Goal: Task Accomplishment & Management: Complete application form

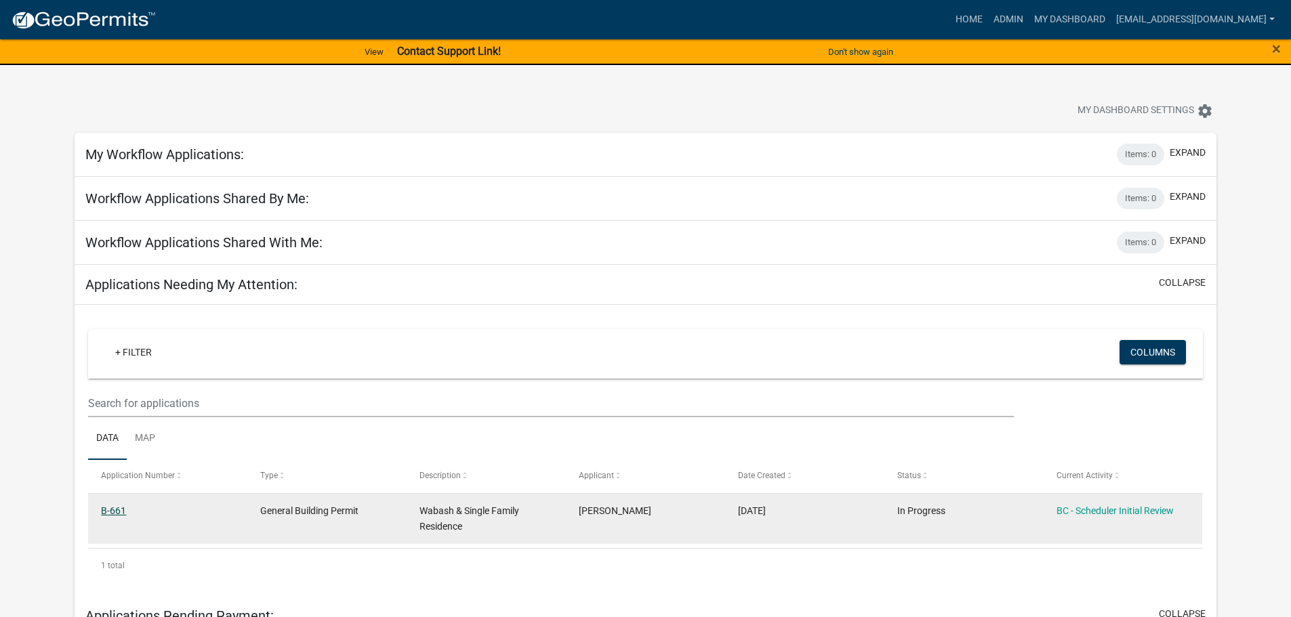
click at [123, 512] on link "B-661" at bounding box center [113, 511] width 25 height 11
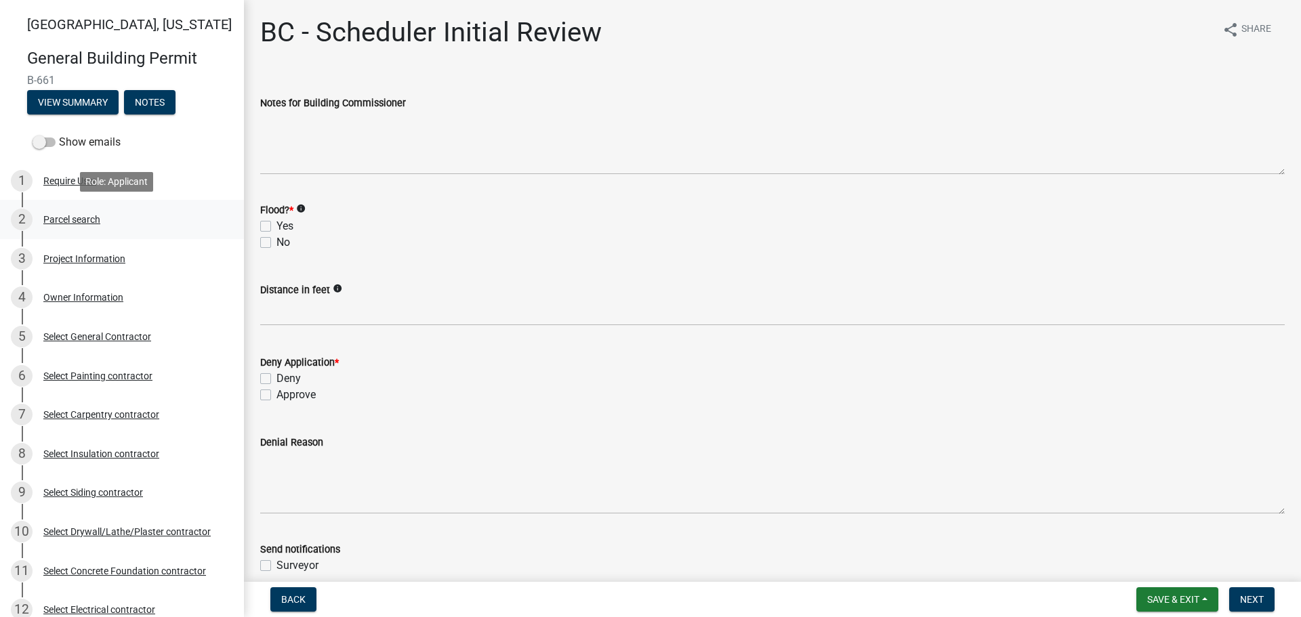
click at [68, 224] on div "Parcel search" at bounding box center [71, 219] width 57 height 9
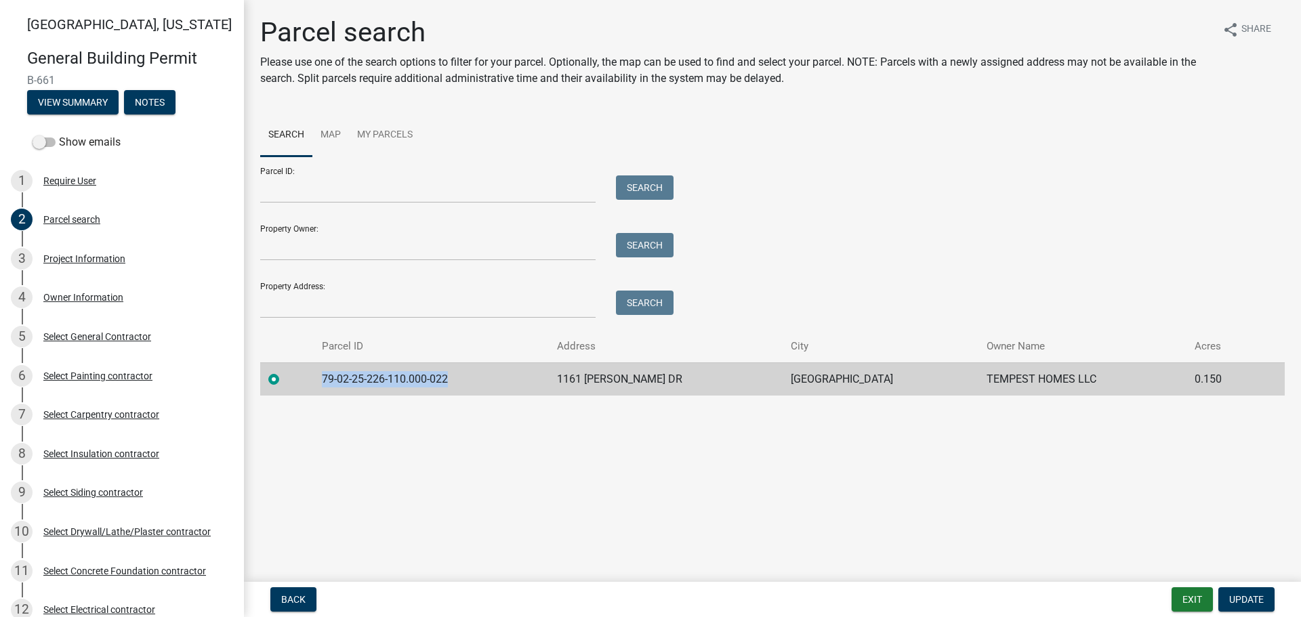
drag, startPoint x: 329, startPoint y: 377, endPoint x: 467, endPoint y: 377, distance: 138.2
click at [467, 377] on td "79-02-25-226-110.000-022" at bounding box center [431, 379] width 235 height 33
copy td "79-02-25-226-110.000-022"
click at [98, 258] on div "Project Information" at bounding box center [84, 258] width 82 height 9
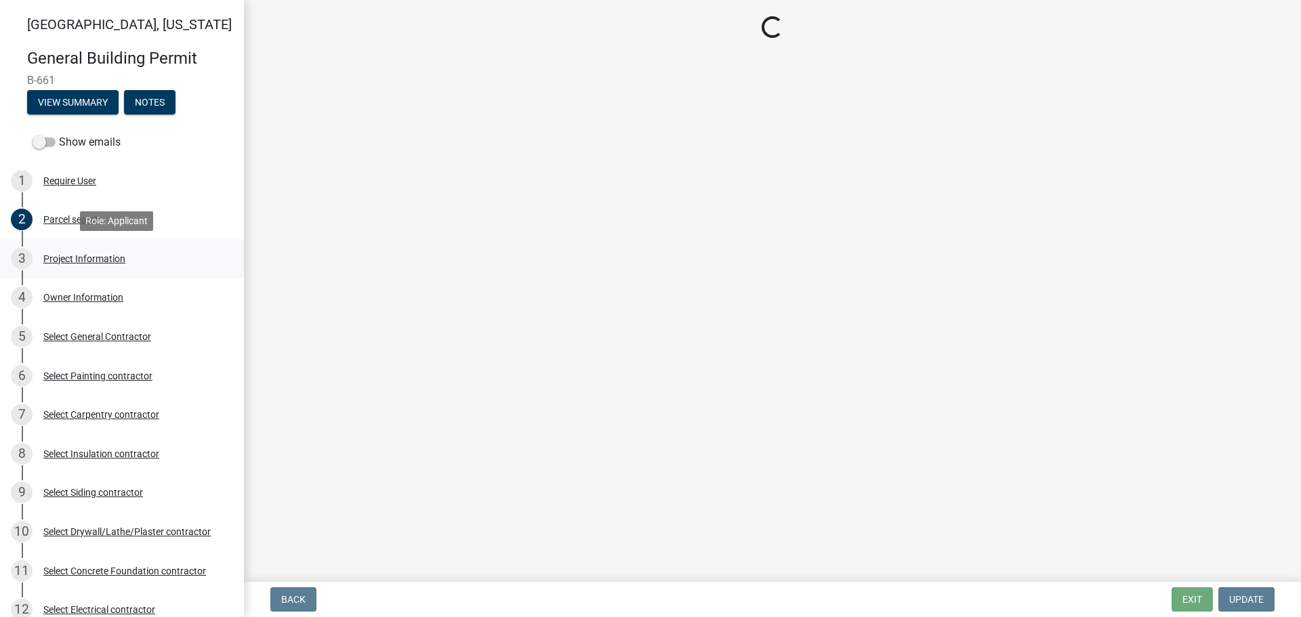
select select "f62e9ec7-2ce1-40c9-9d70-ac6e7ddc5d7c"
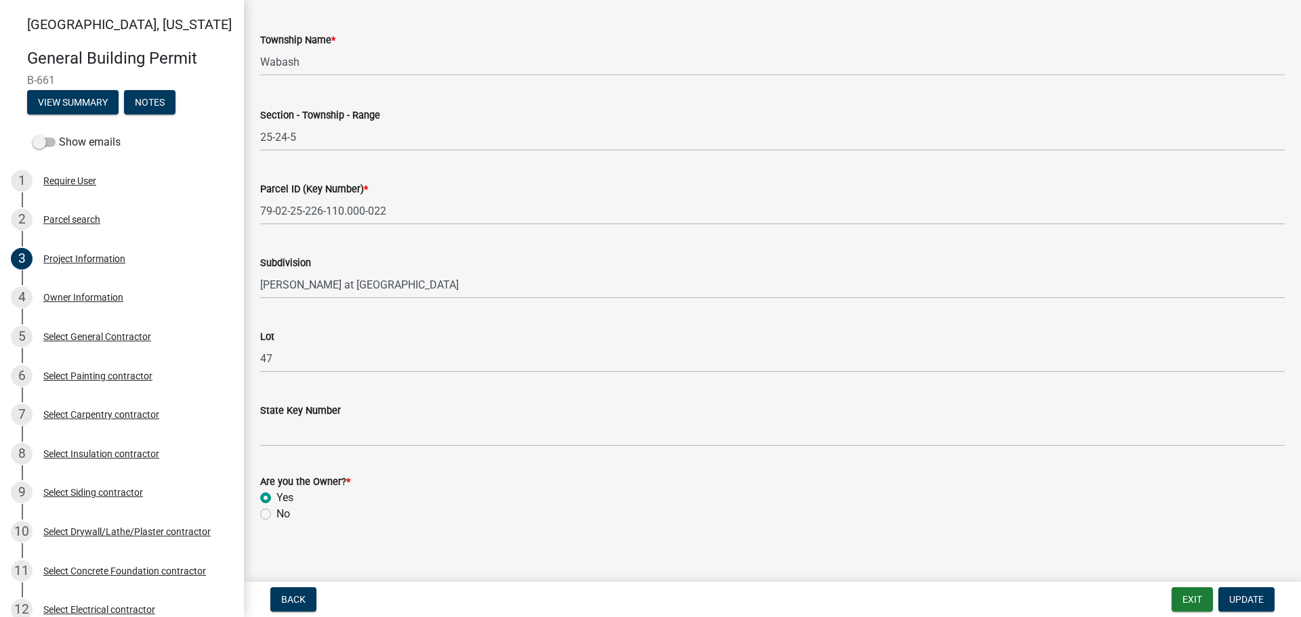
scroll to position [689, 0]
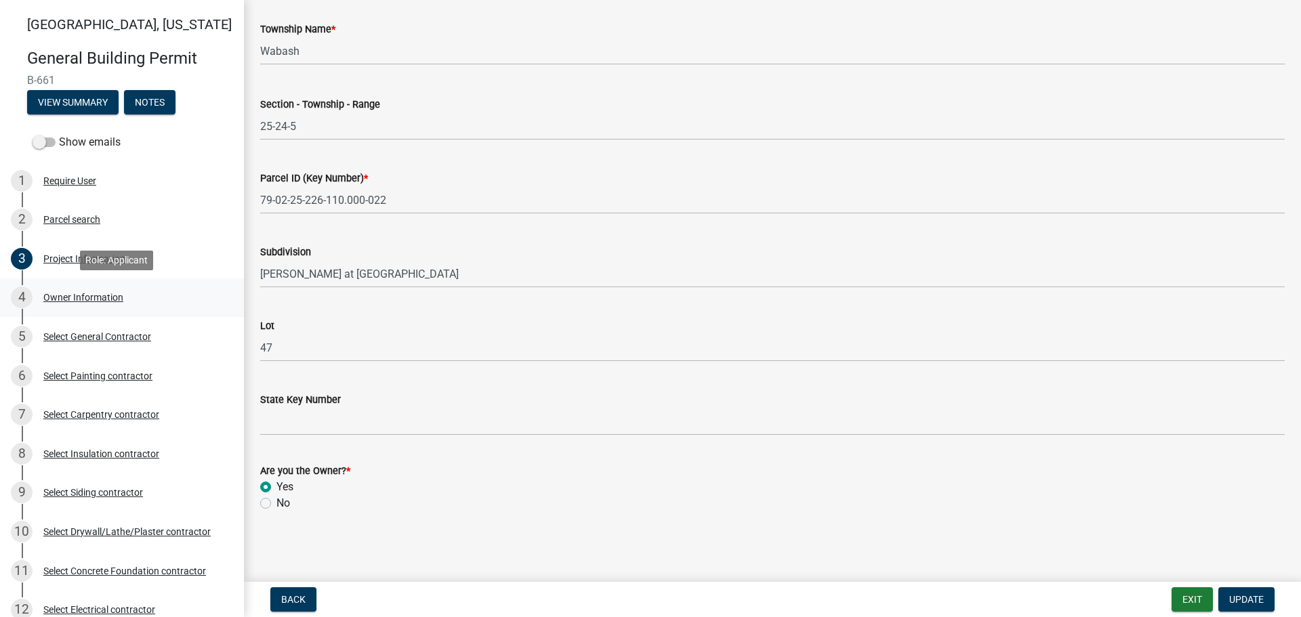
click at [63, 295] on div "Owner Information" at bounding box center [83, 297] width 80 height 9
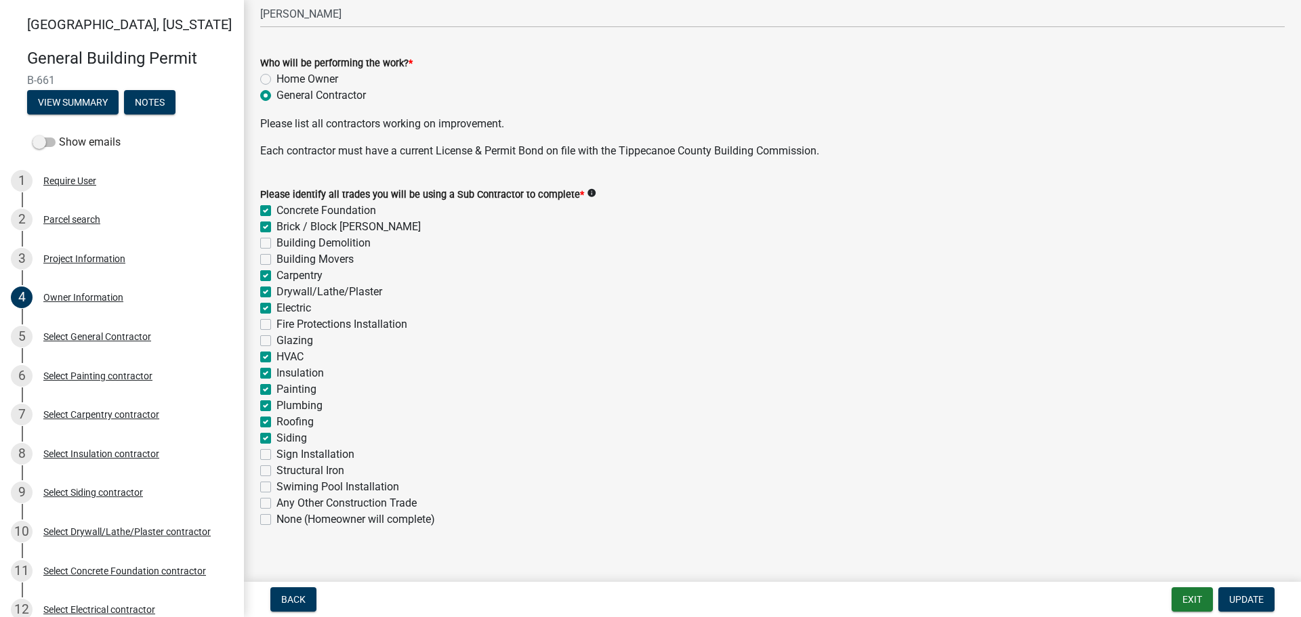
scroll to position [423, 0]
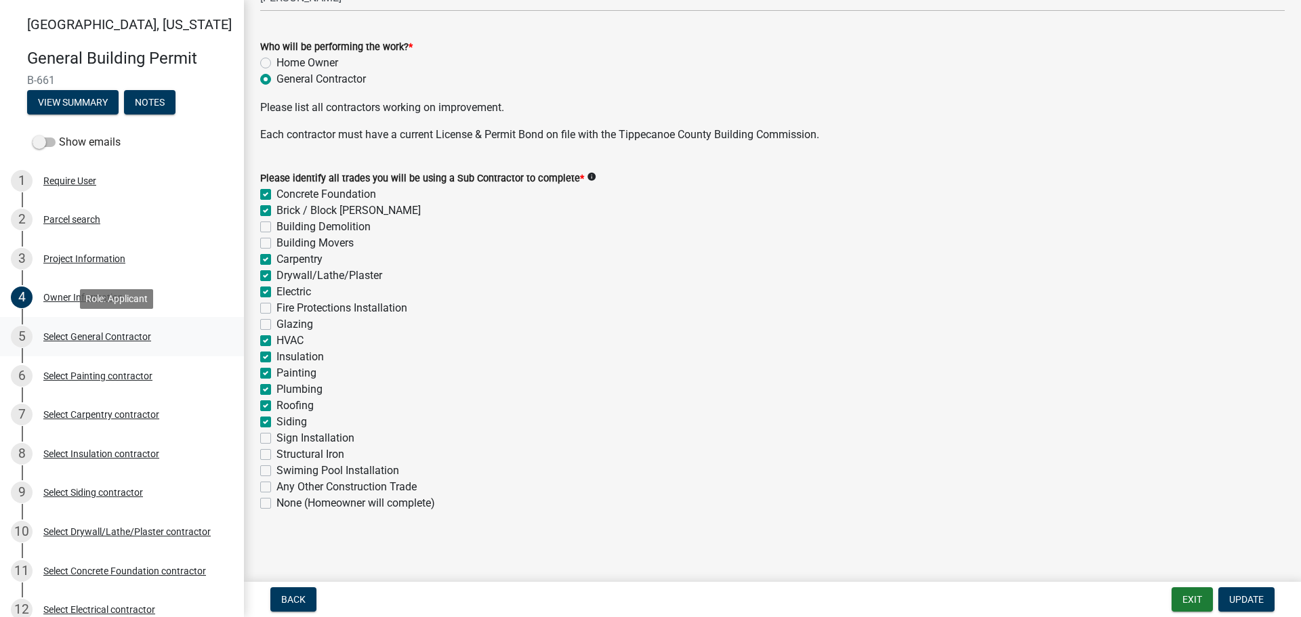
click at [62, 338] on div "Select General Contractor" at bounding box center [97, 336] width 108 height 9
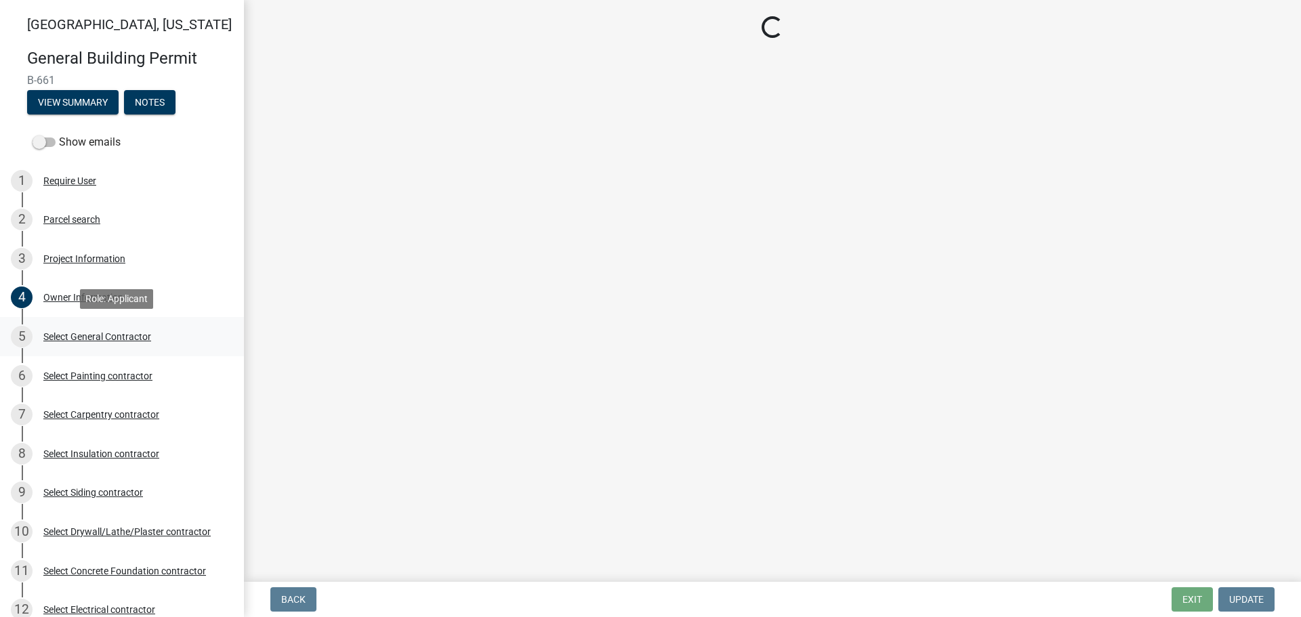
scroll to position [0, 0]
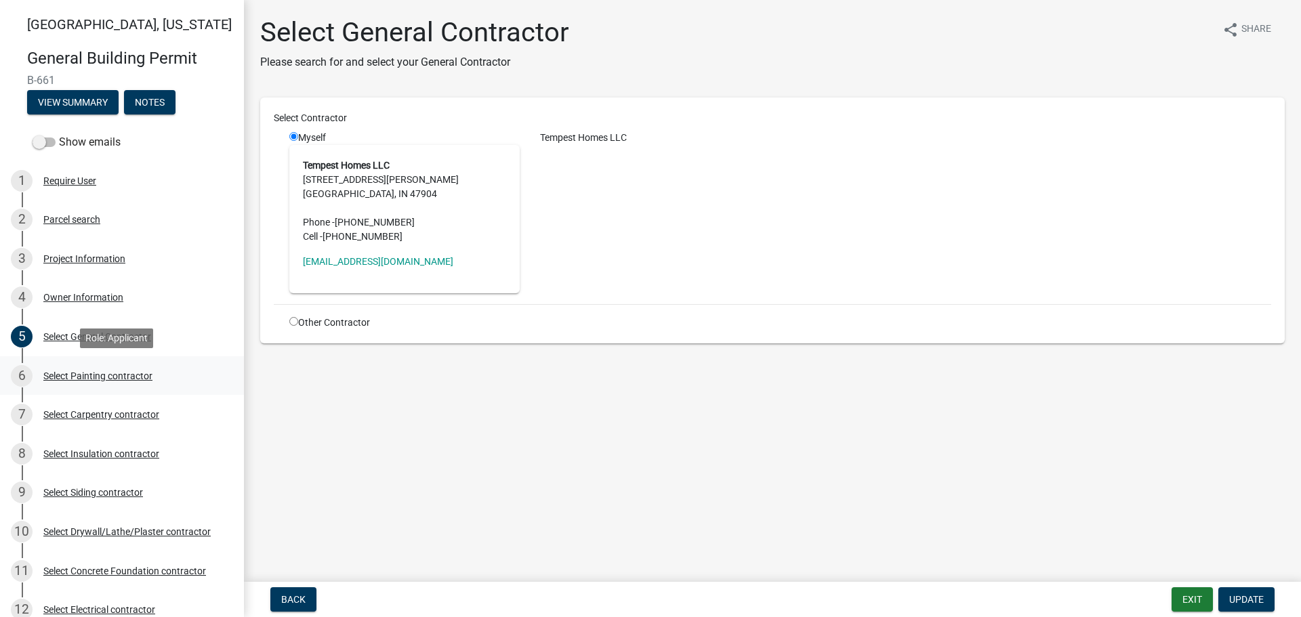
click at [80, 376] on div "Select Painting contractor" at bounding box center [97, 375] width 109 height 9
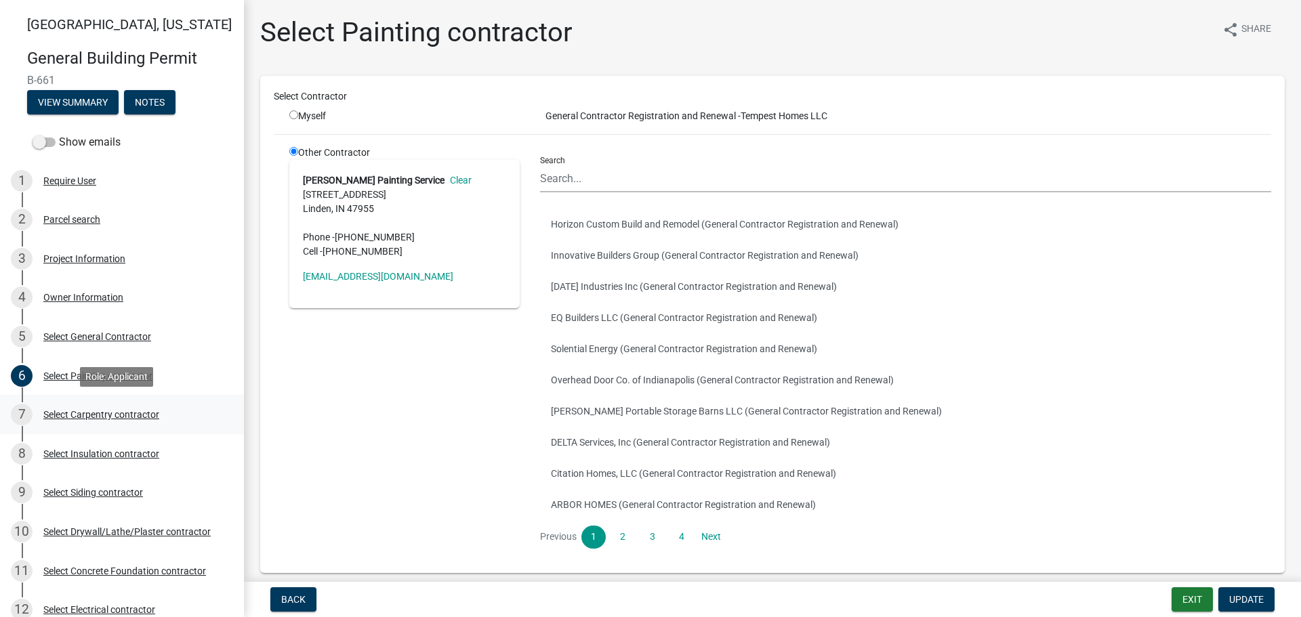
click at [81, 410] on div "Select Carpentry contractor" at bounding box center [101, 414] width 116 height 9
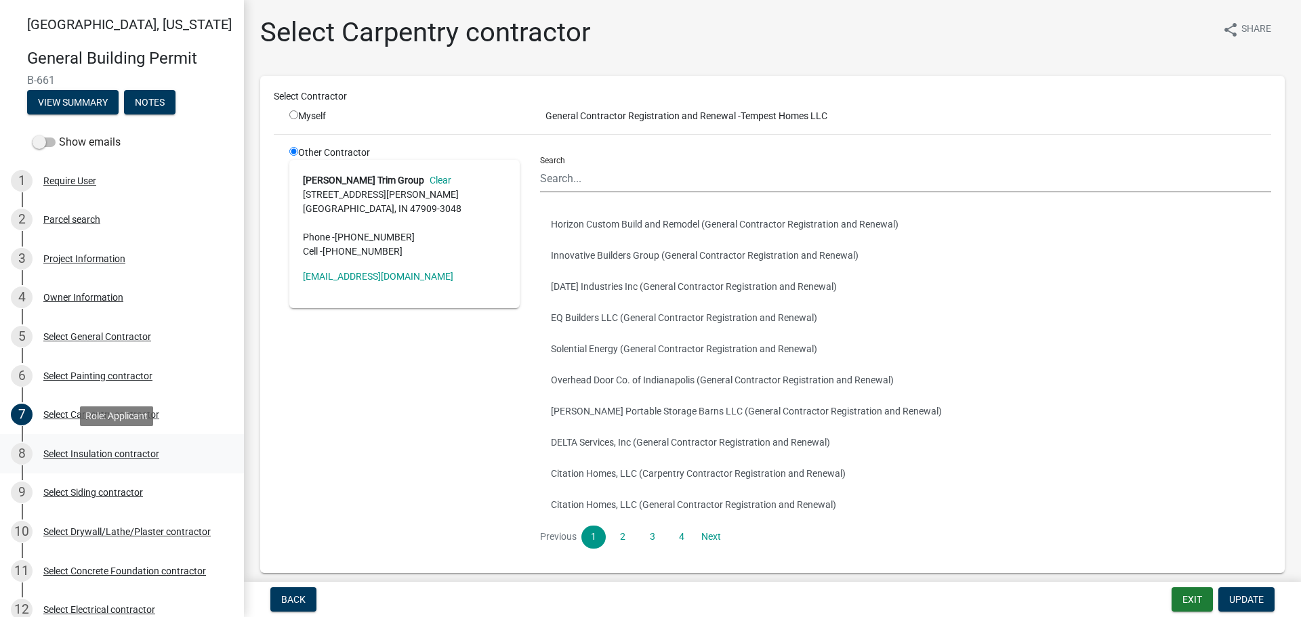
click at [81, 450] on div "Select Insulation contractor" at bounding box center [101, 453] width 116 height 9
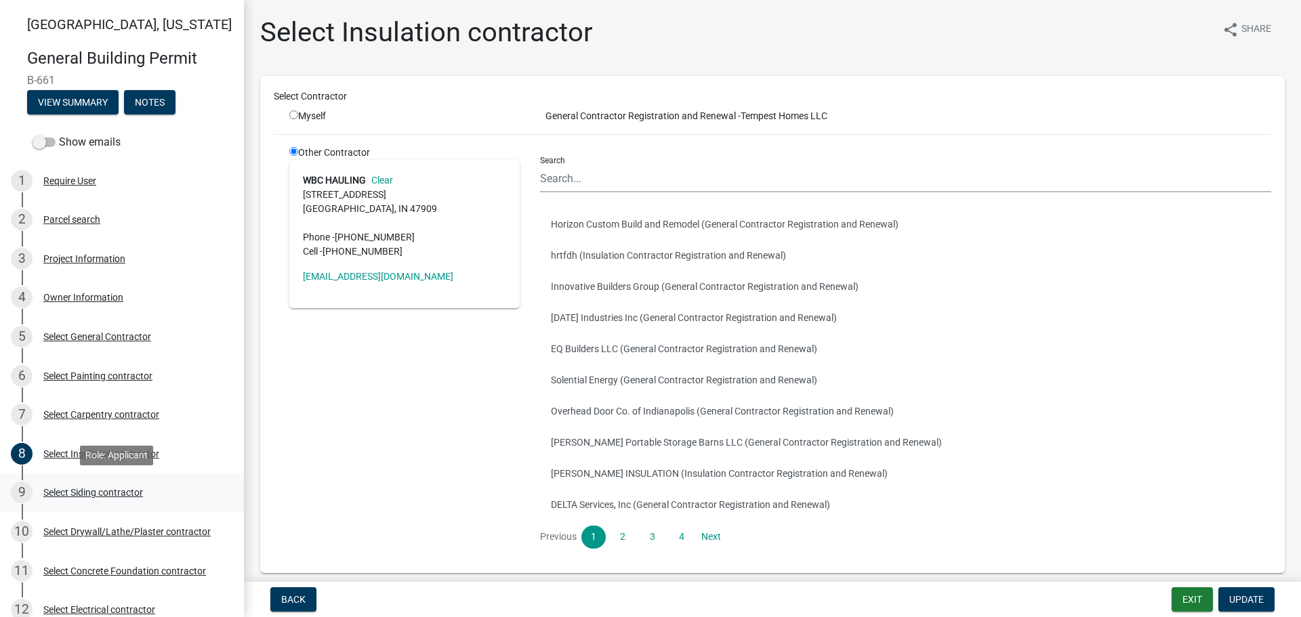
click at [85, 488] on div "Select Siding contractor" at bounding box center [93, 492] width 100 height 9
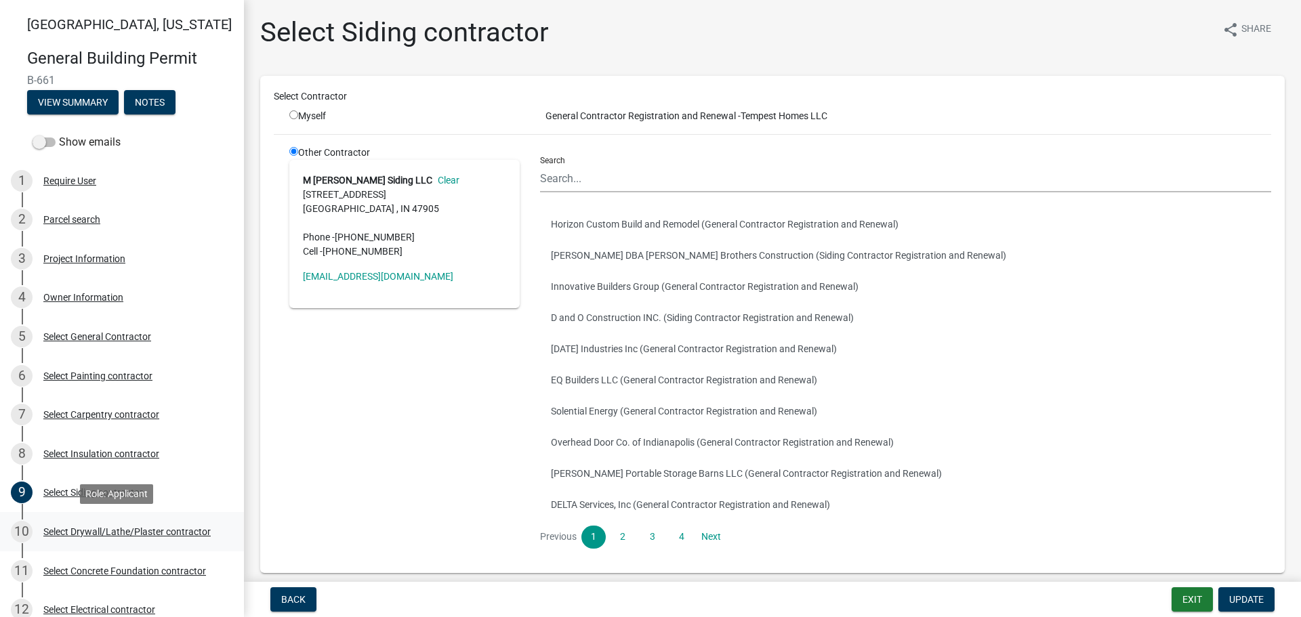
click at [85, 527] on div "Select Drywall/Lathe/Plaster contractor" at bounding box center [126, 531] width 167 height 9
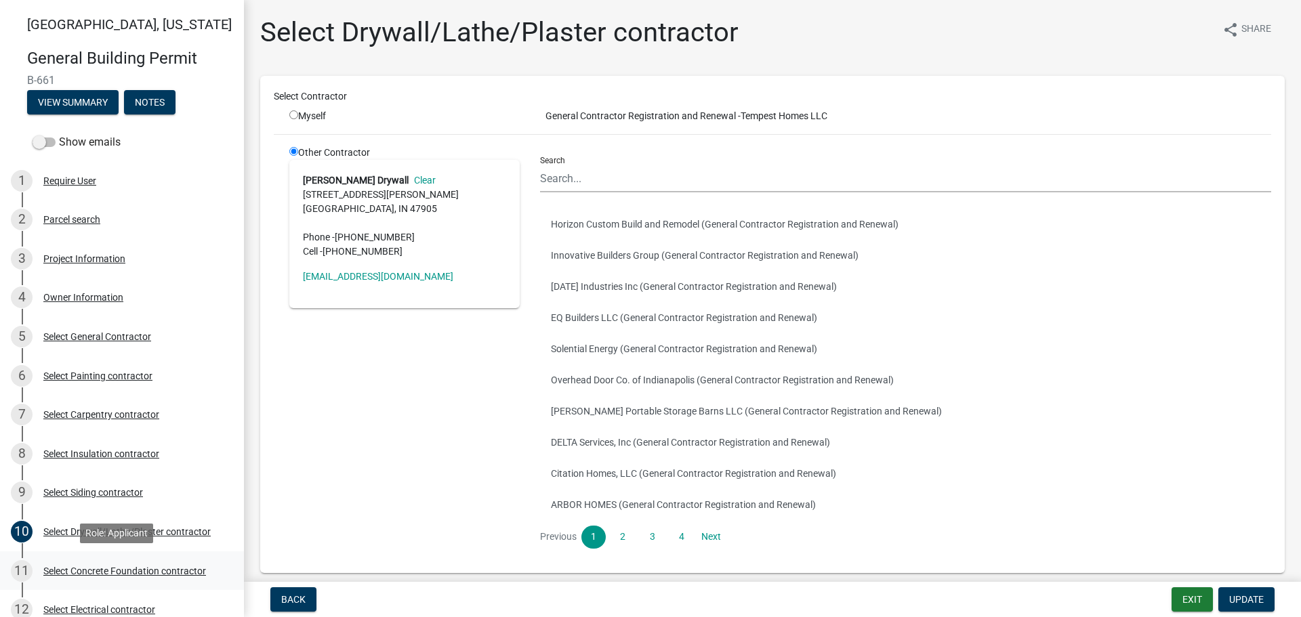
click at [87, 571] on div "Select Concrete Foundation contractor" at bounding box center [124, 571] width 163 height 9
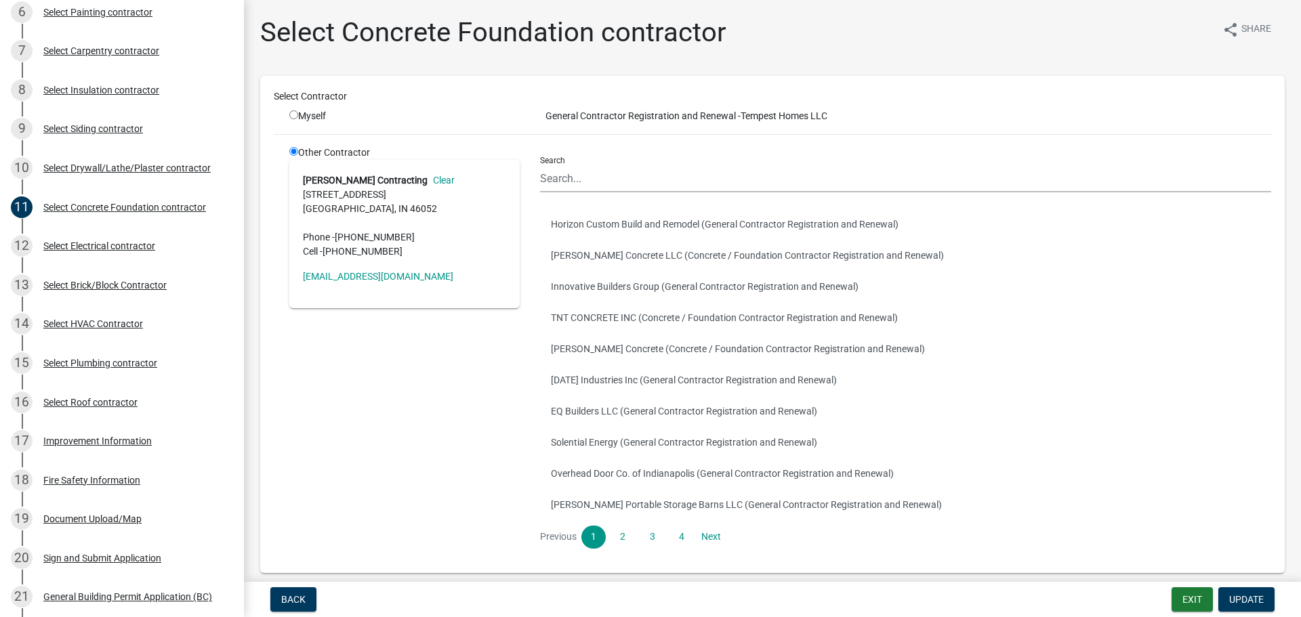
scroll to position [367, 0]
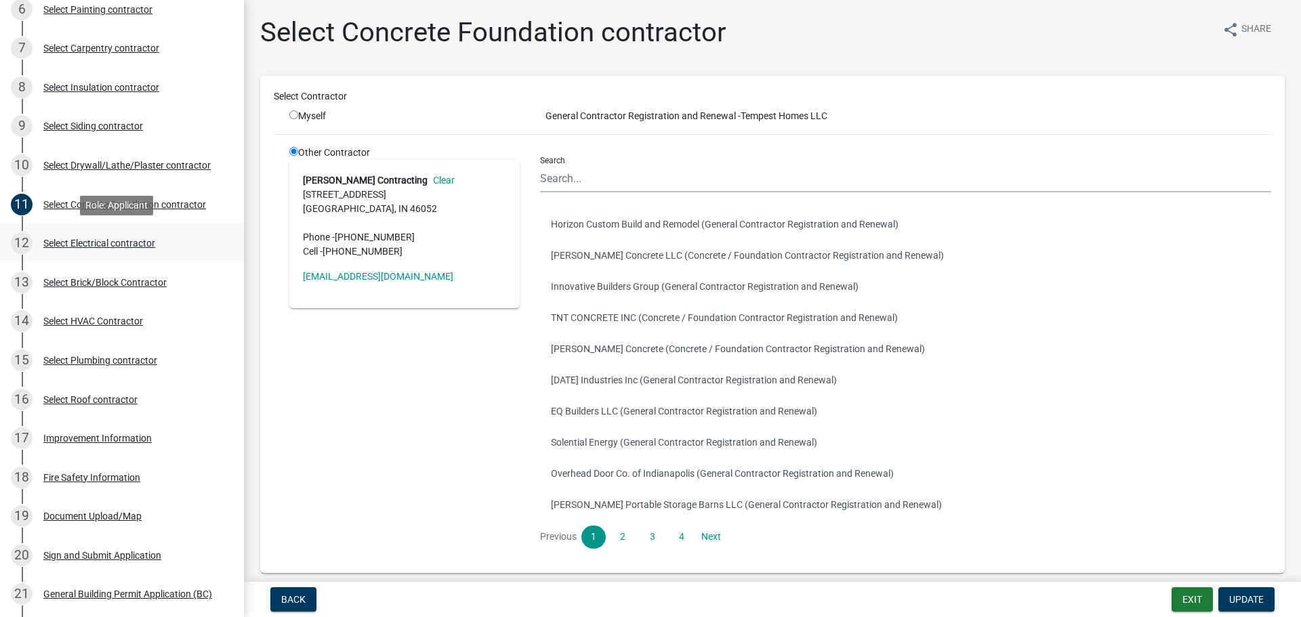
click at [63, 241] on div "Select Electrical contractor" at bounding box center [99, 243] width 112 height 9
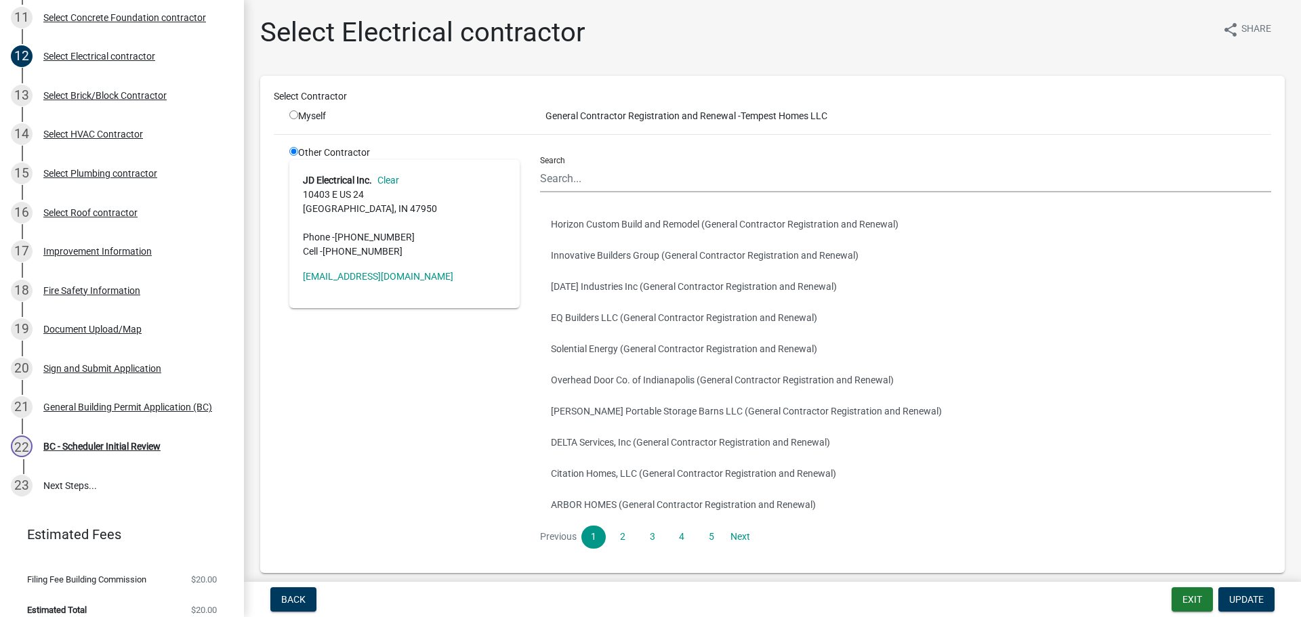
scroll to position [567, 0]
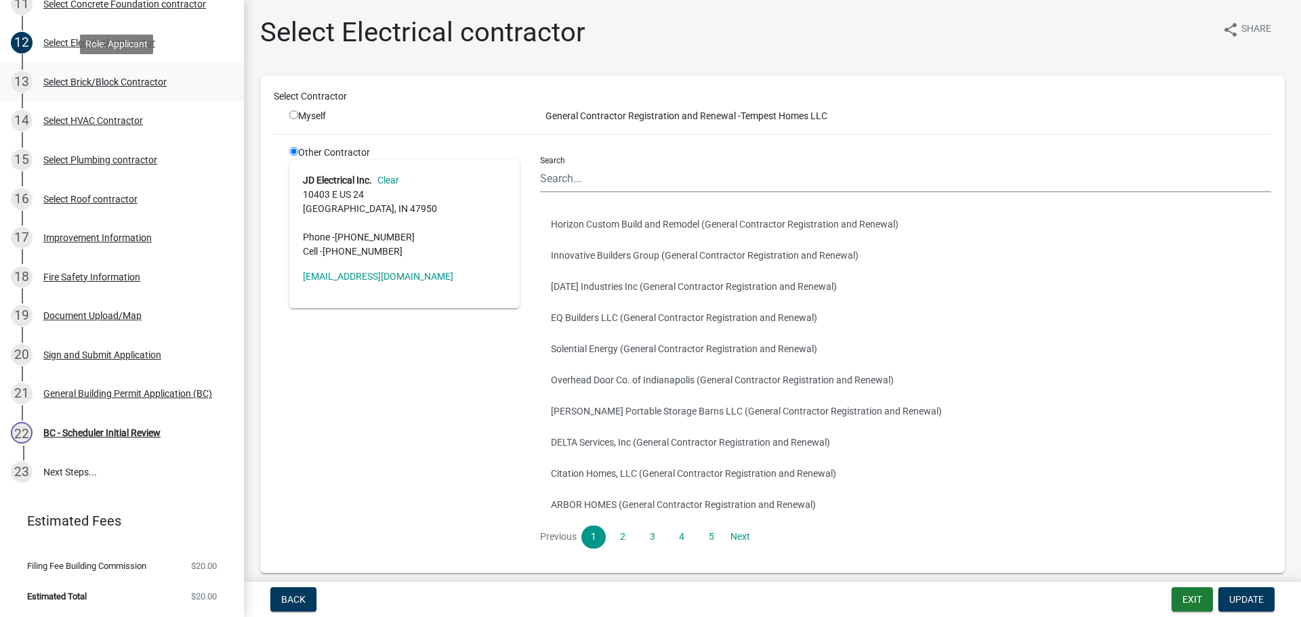
click at [70, 83] on div "Select Brick/Block Contractor" at bounding box center [104, 81] width 123 height 9
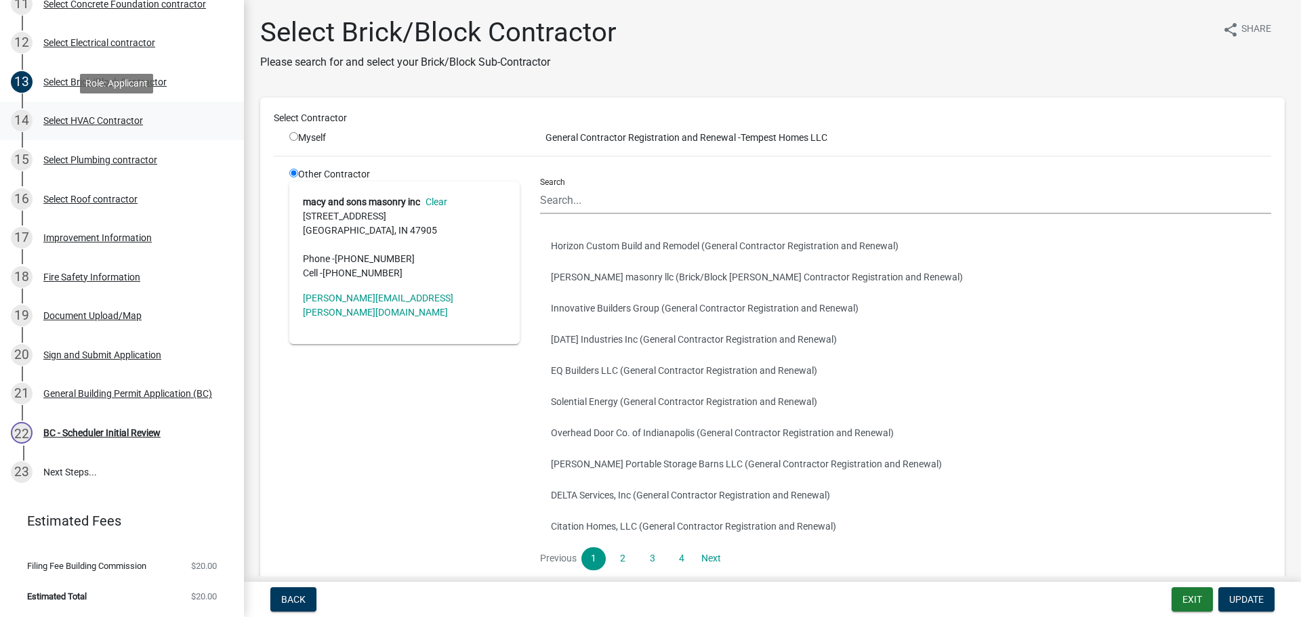
click at [75, 118] on div "Select HVAC Contractor" at bounding box center [93, 120] width 100 height 9
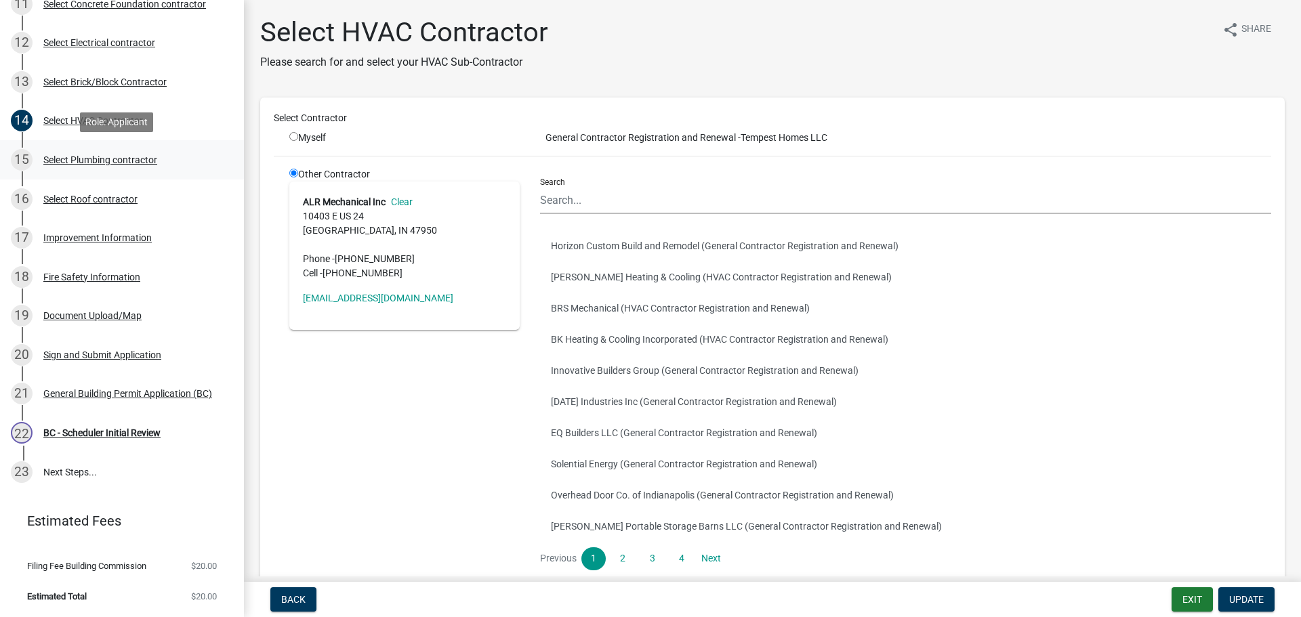
click at [87, 159] on div "Select Plumbing contractor" at bounding box center [100, 159] width 114 height 9
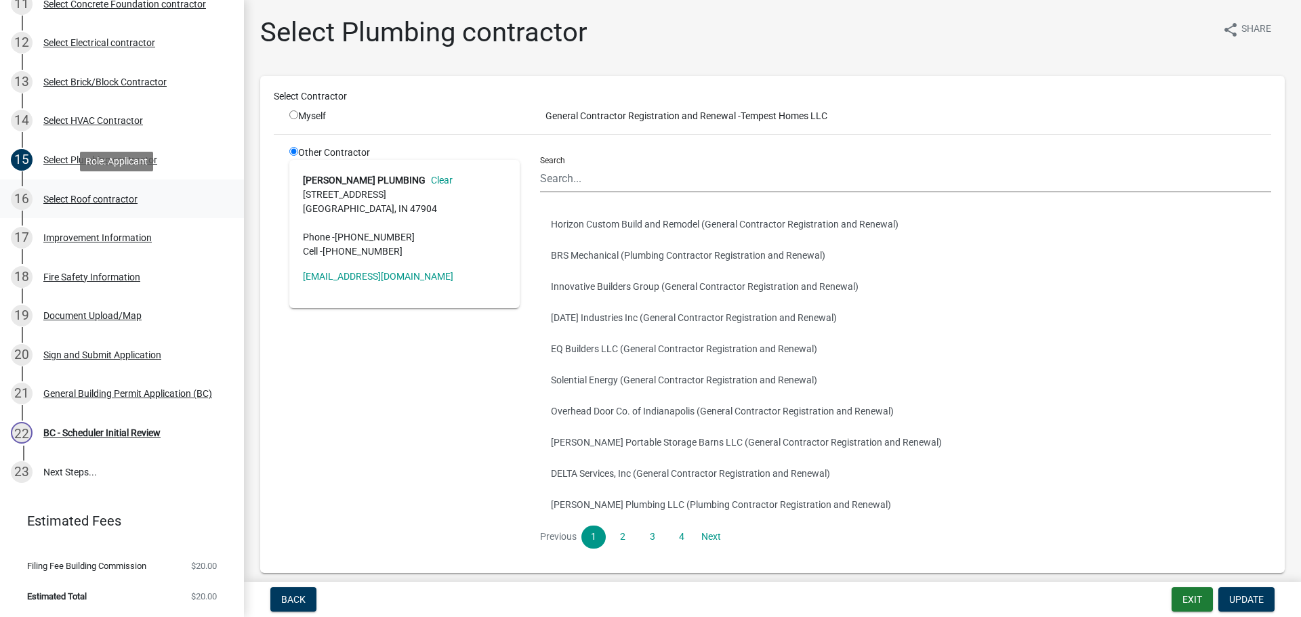
click at [83, 204] on div "Select Roof contractor" at bounding box center [90, 198] width 94 height 9
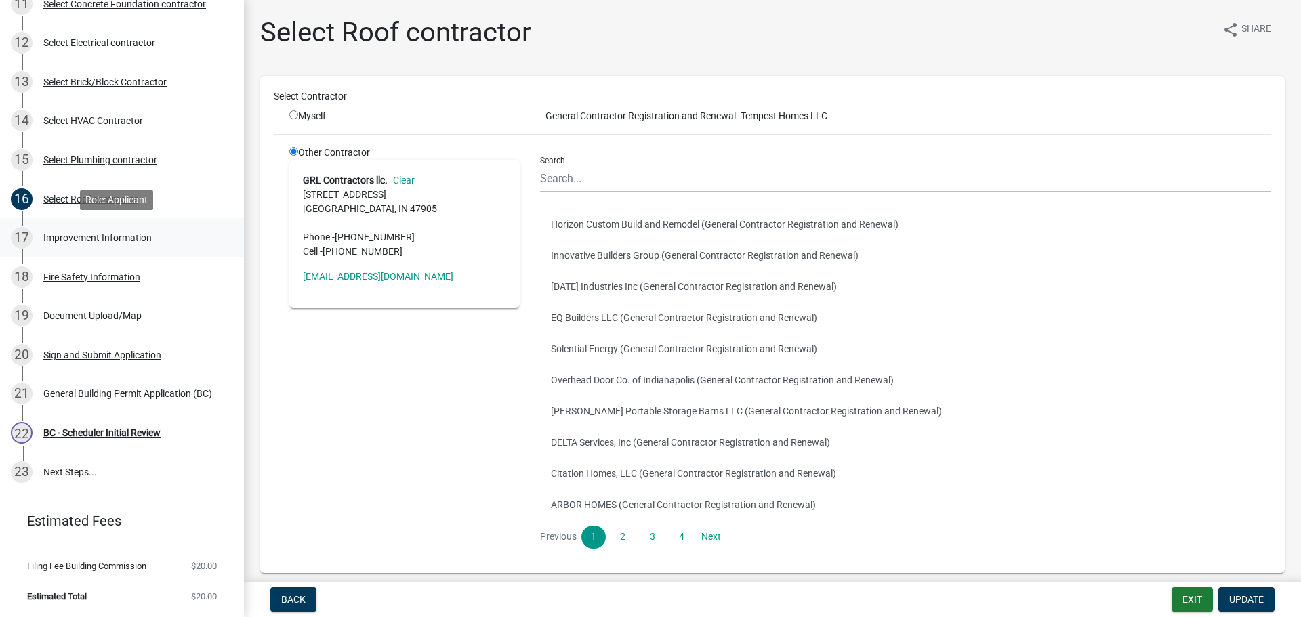
click at [77, 235] on div "Improvement Information" at bounding box center [97, 237] width 108 height 9
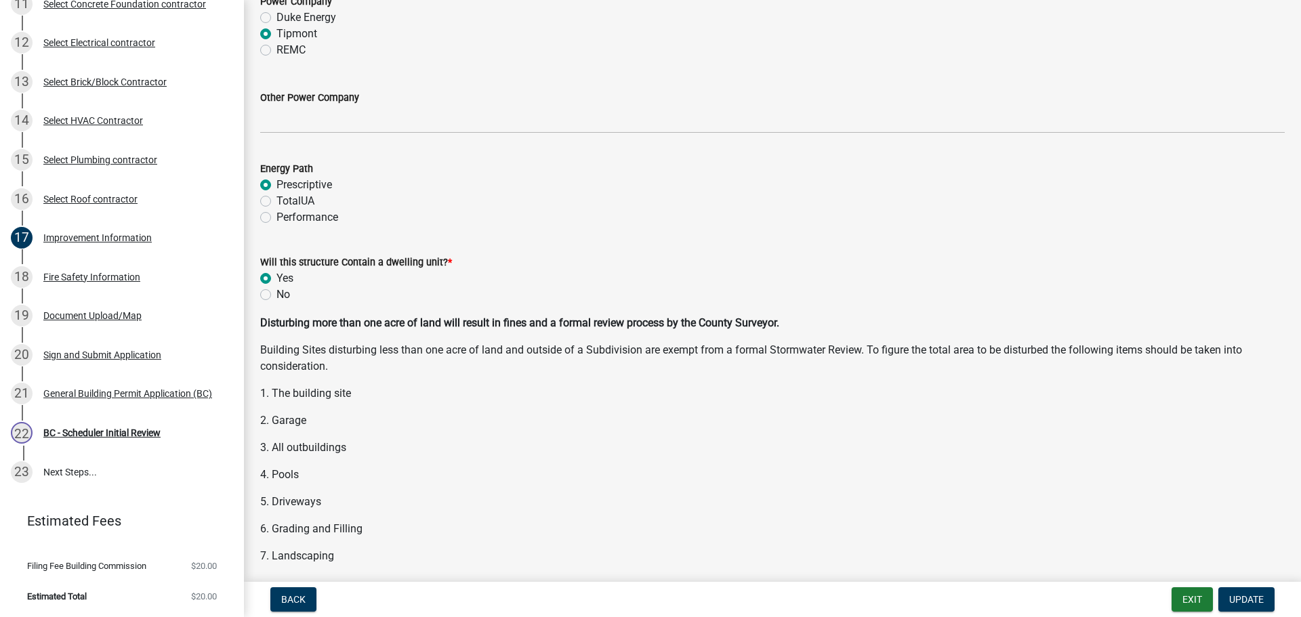
scroll to position [1542, 0]
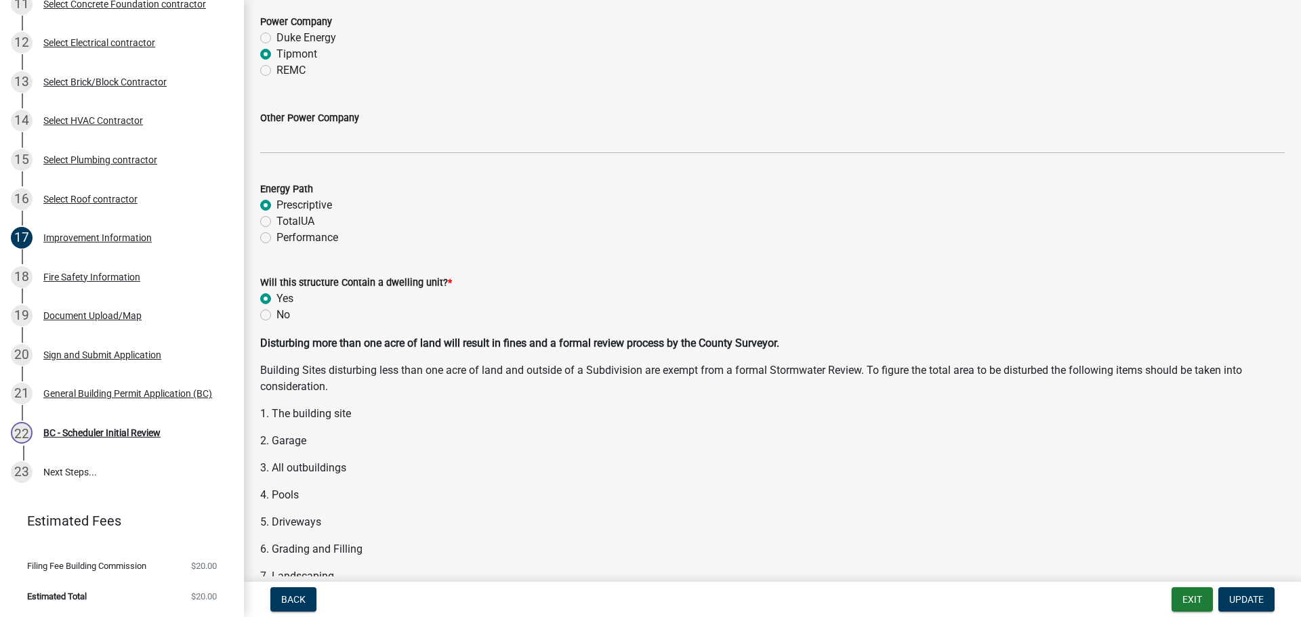
click at [276, 243] on label "Performance" at bounding box center [307, 238] width 62 height 16
click at [276, 239] on input "Performance" at bounding box center [280, 234] width 9 height 9
radio input "true"
click at [1241, 598] on span "Update" at bounding box center [1246, 599] width 35 height 11
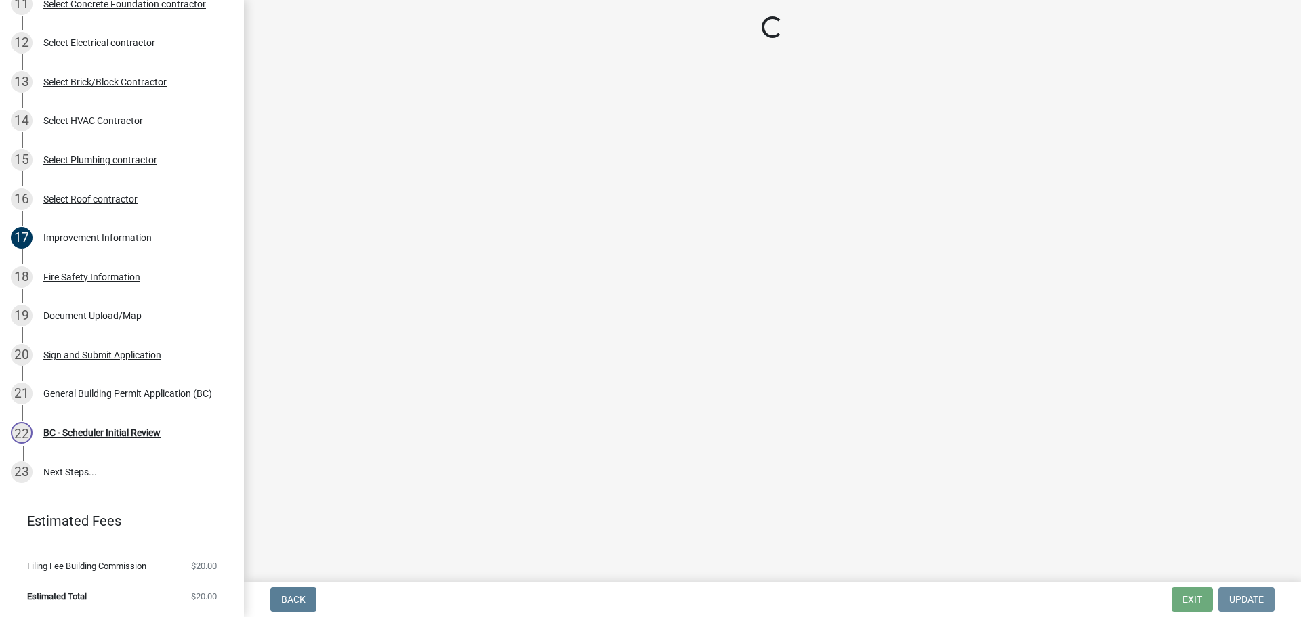
scroll to position [0, 0]
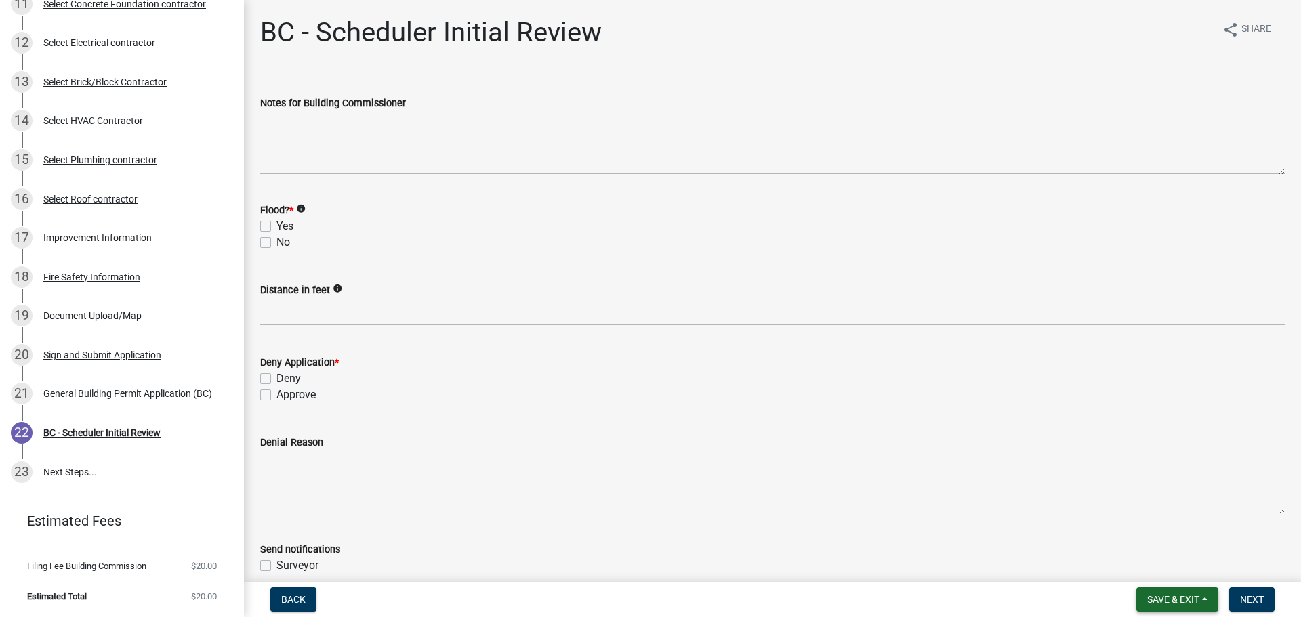
click at [1195, 601] on span "Save & Exit" at bounding box center [1173, 599] width 52 height 11
click at [1164, 567] on button "Save & Exit" at bounding box center [1164, 564] width 108 height 33
